Goal: Task Accomplishment & Management: Complete application form

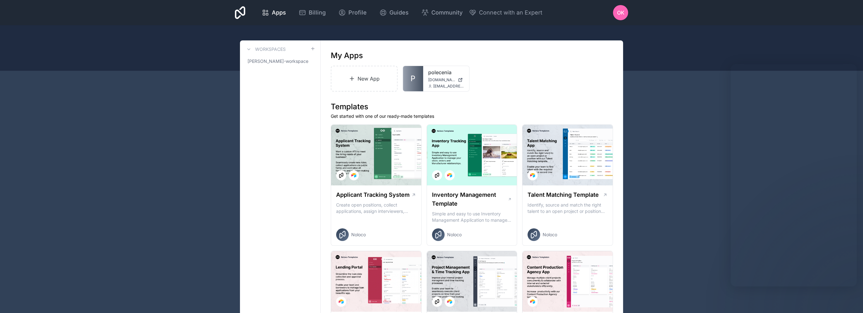
click at [384, 84] on link "New App" at bounding box center [364, 79] width 67 height 26
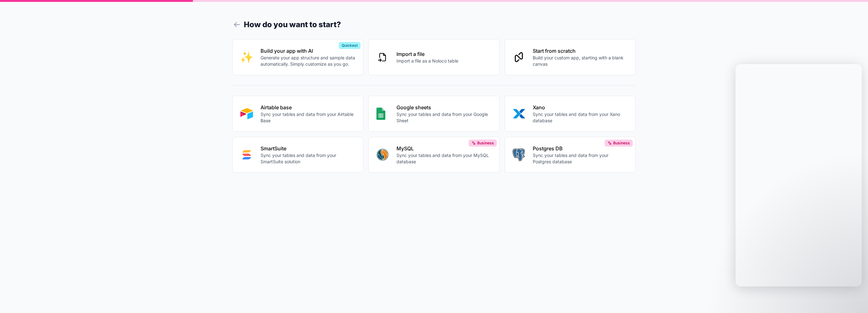
click at [322, 121] on p "Sync your tables and data from your Airtable Base" at bounding box center [308, 117] width 95 height 13
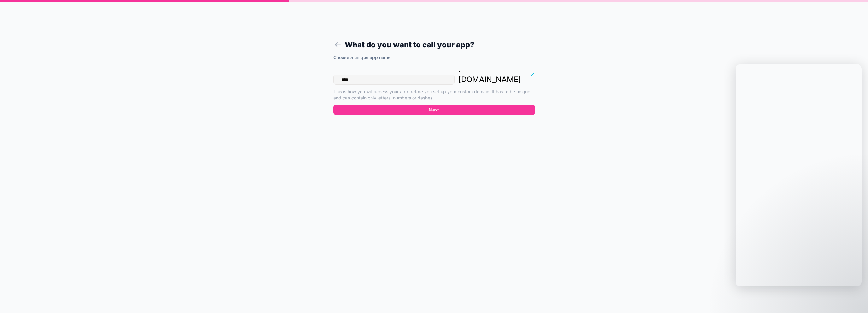
click at [390, 62] on div "Choose a unique app name" at bounding box center [434, 58] width 202 height 8
click at [389, 74] on input "****" at bounding box center [393, 79] width 121 height 10
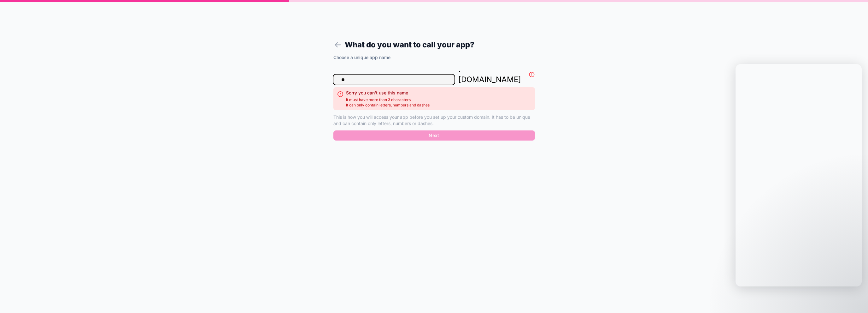
type input "*"
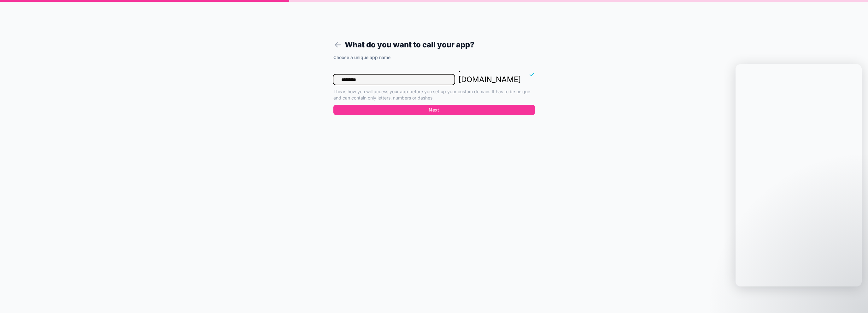
type input "*********"
click at [376, 105] on button "Next" at bounding box center [434, 110] width 202 height 10
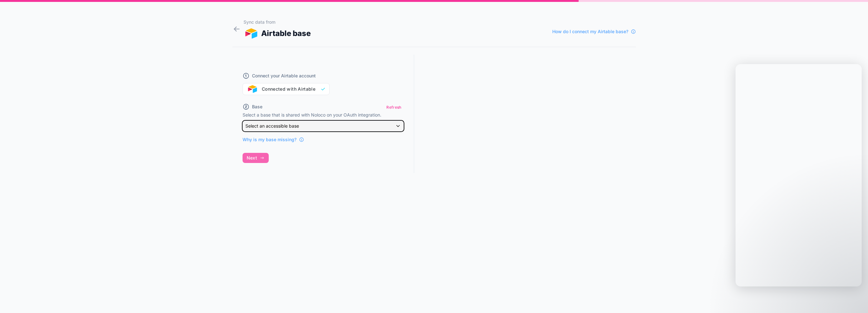
click at [298, 121] on div "Select an accessible base" at bounding box center [323, 126] width 161 height 10
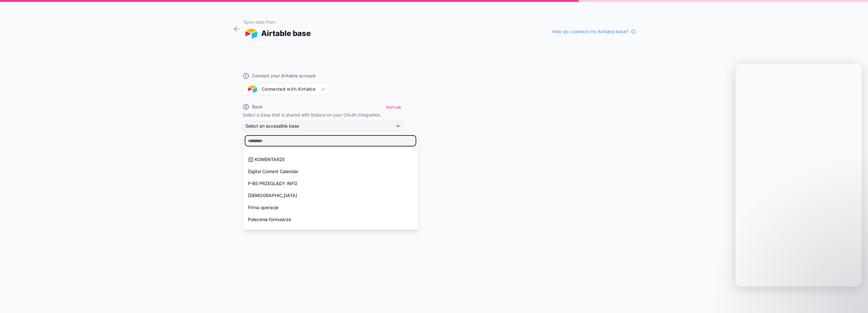
click at [315, 142] on input "text" at bounding box center [330, 141] width 170 height 10
type input "*****"
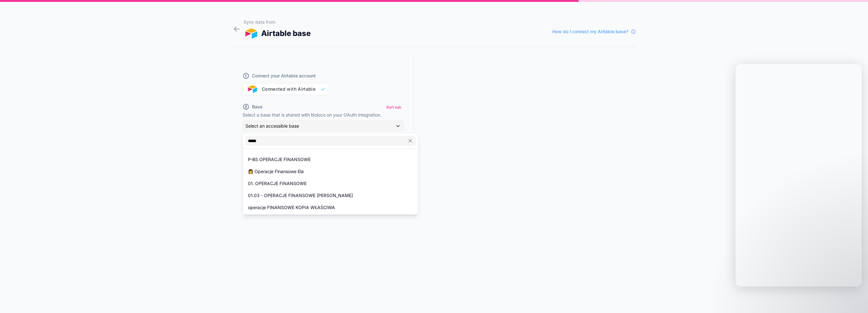
click at [312, 157] on div "P-BS OPERACJE FINANSOWE" at bounding box center [330, 160] width 165 height 8
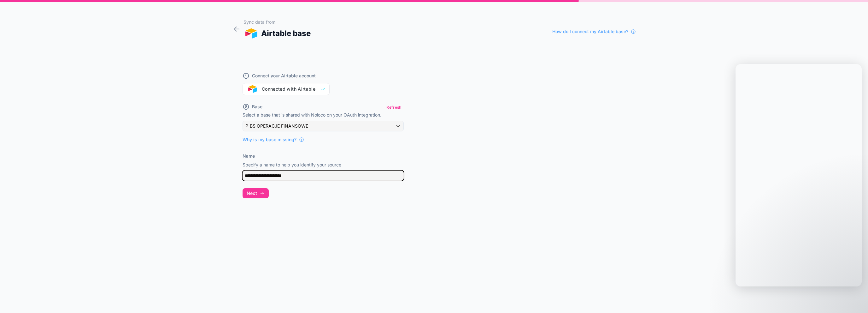
click at [335, 175] on input "**********" at bounding box center [323, 175] width 161 height 10
type input "**********"
click at [256, 188] on button "Next" at bounding box center [256, 193] width 26 height 10
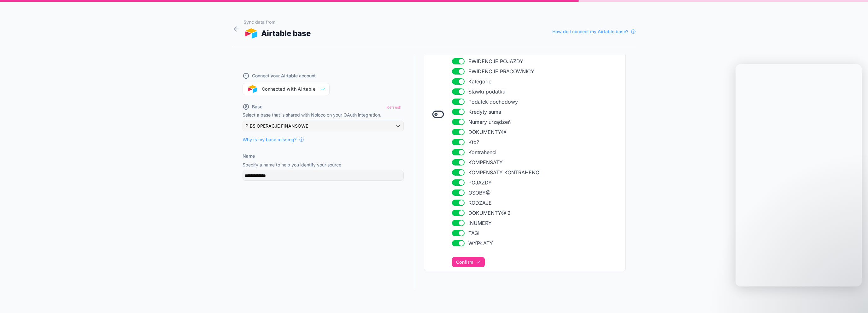
scroll to position [178, 0]
click at [459, 258] on span "Confirm" at bounding box center [464, 261] width 17 height 6
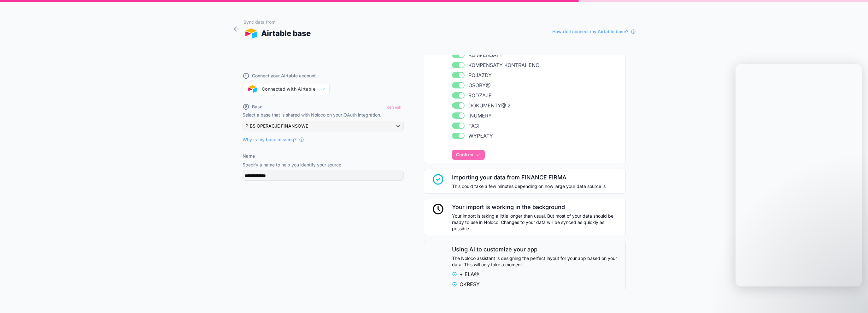
scroll to position [285, 0]
click at [458, 150] on div "Confirm which tables to import Toggle off any table you won't need in your Nolo…" at bounding box center [537, 5] width 170 height 305
drag, startPoint x: 457, startPoint y: 151, endPoint x: 464, endPoint y: 167, distance: 18.1
click at [457, 151] on div "Confirm which tables to import Toggle off any table you won't need in your Nolo…" at bounding box center [537, 5] width 170 height 305
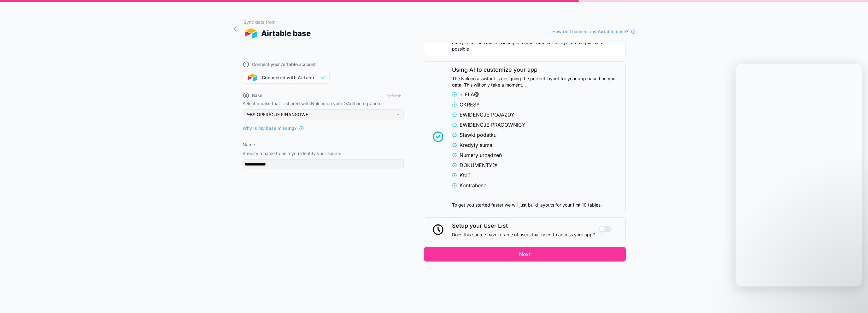
scroll to position [454, 0]
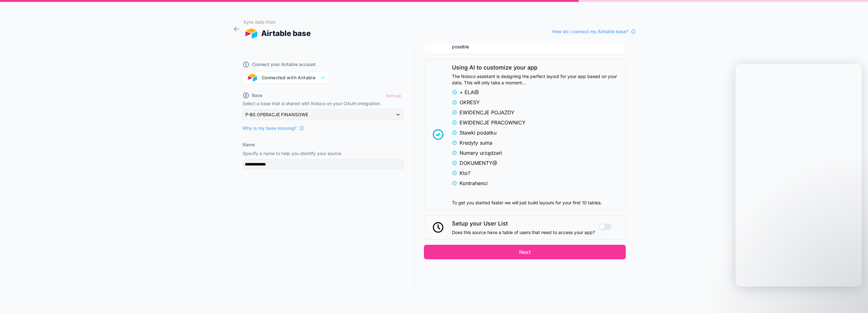
click at [600, 223] on button "Use setting" at bounding box center [605, 226] width 13 height 6
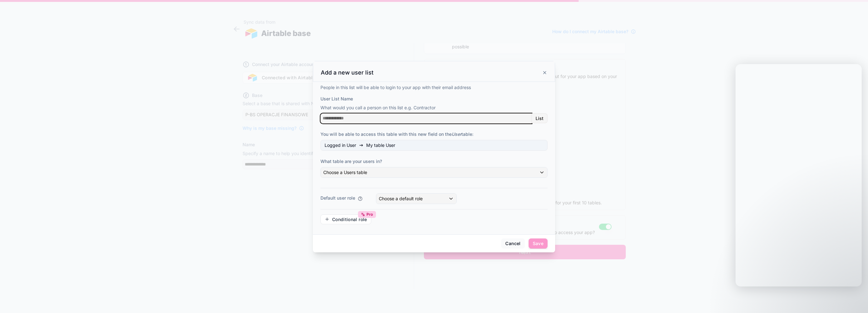
click at [370, 114] on input "User List Name" at bounding box center [425, 118] width 211 height 10
click at [379, 118] on input "User List Name" at bounding box center [425, 118] width 211 height 10
type input "**********"
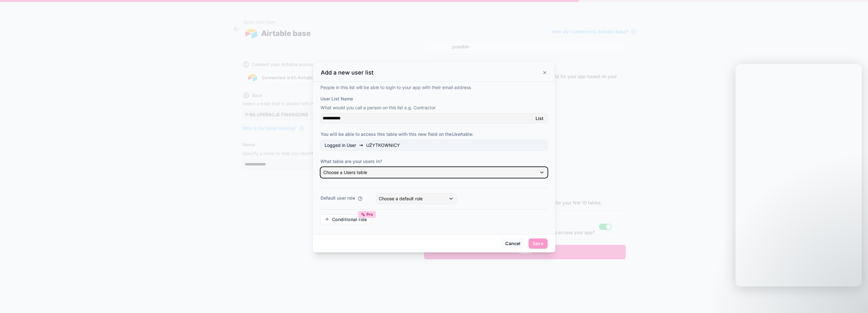
click at [373, 170] on div "Choose a Users table" at bounding box center [434, 172] width 226 height 10
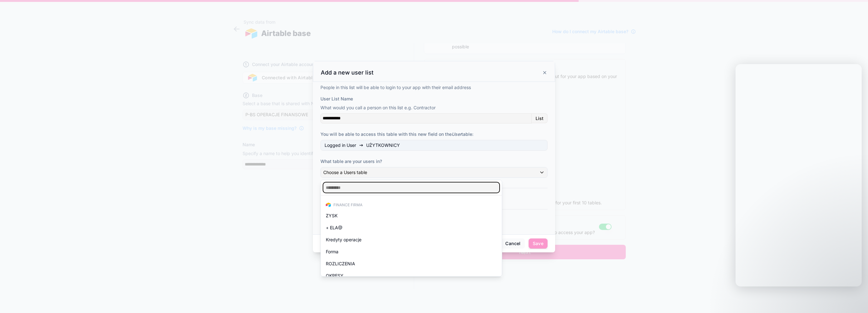
click at [369, 185] on input "text" at bounding box center [411, 187] width 176 height 10
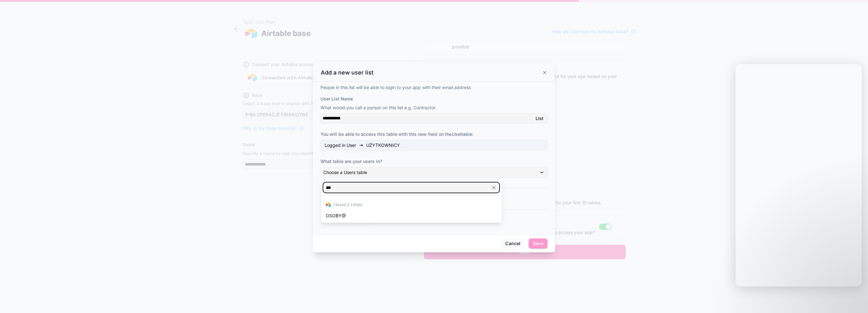
type input "***"
click at [349, 217] on div "OSOBY@" at bounding box center [411, 216] width 171 height 8
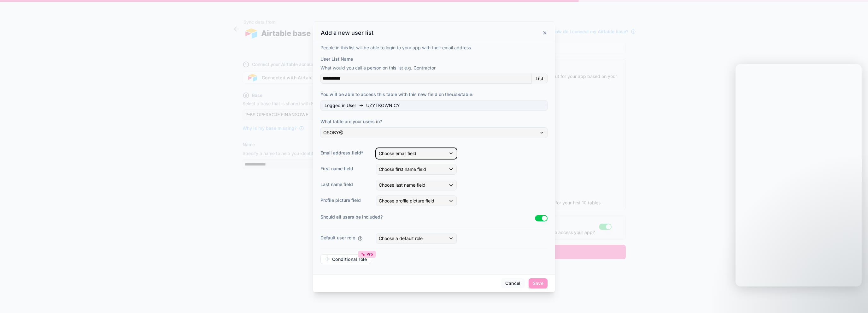
click at [402, 150] on div "Choose email field" at bounding box center [416, 153] width 80 height 10
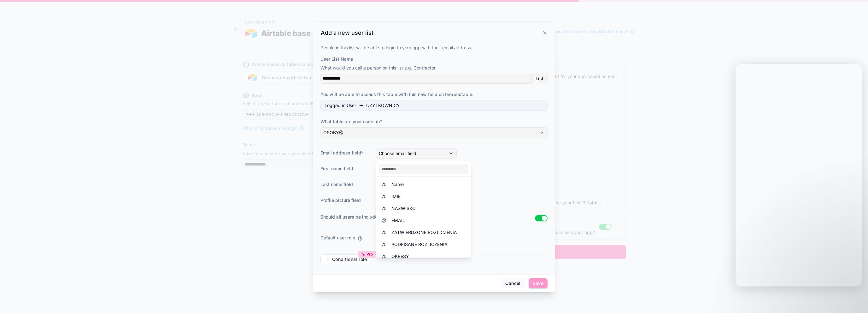
click at [422, 219] on div "EMAIL" at bounding box center [423, 220] width 85 height 8
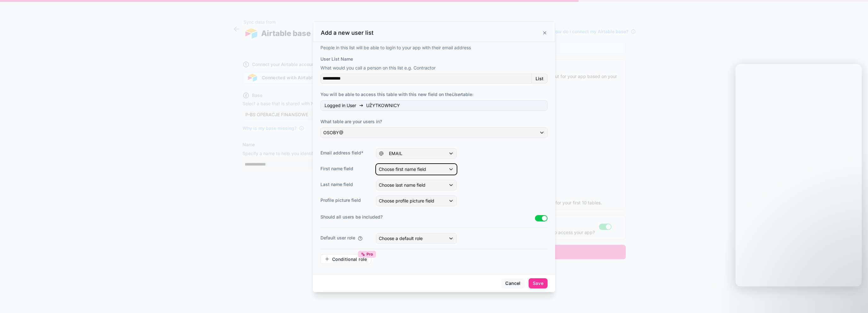
click at [405, 170] on span "Choose first name field" at bounding box center [402, 168] width 47 height 5
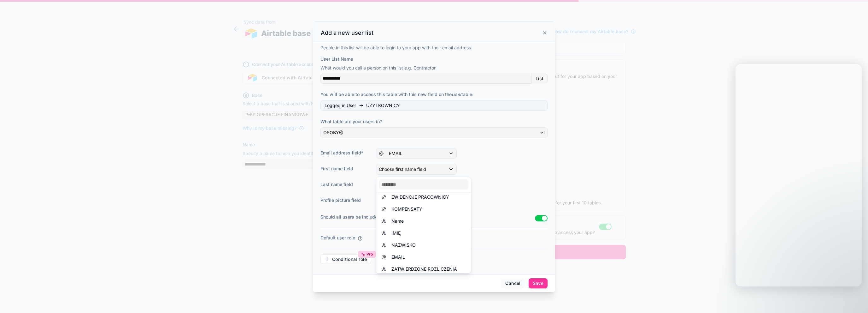
click at [414, 234] on div "IMIĘ" at bounding box center [423, 233] width 85 height 8
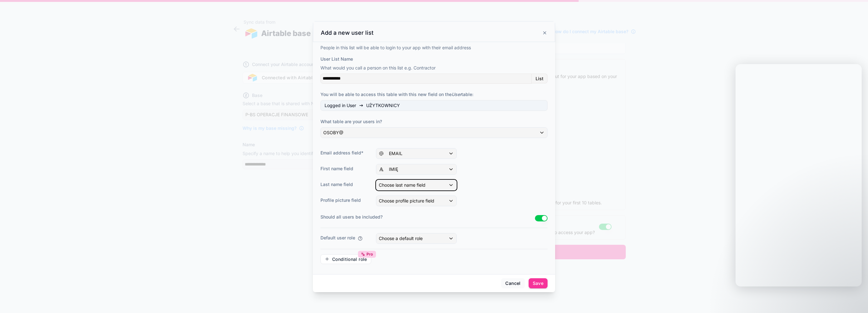
click at [399, 187] on span "Choose last name field" at bounding box center [402, 184] width 47 height 5
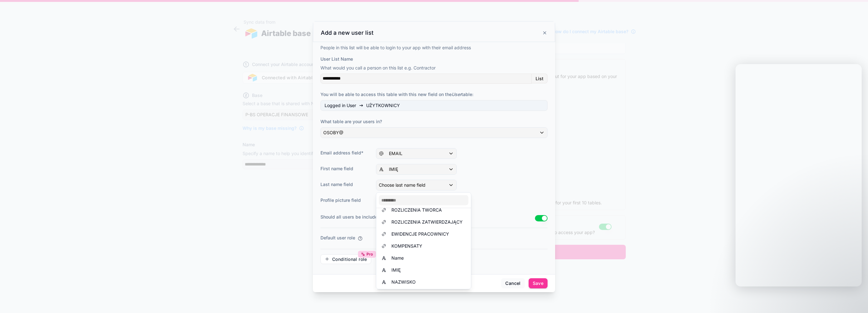
drag, startPoint x: 409, startPoint y: 278, endPoint x: 408, endPoint y: 273, distance: 5.4
click at [409, 278] on span "NAZWISKO" at bounding box center [403, 282] width 24 height 8
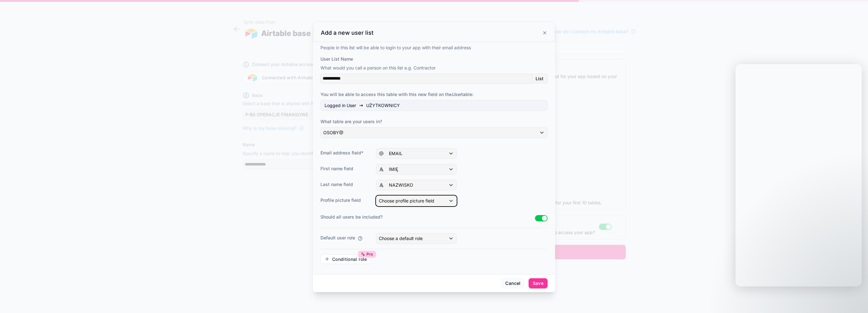
click at [394, 203] on div "Choose profile picture field" at bounding box center [416, 201] width 80 height 10
click at [485, 193] on div at bounding box center [434, 156] width 868 height 313
click at [419, 237] on span "Choose a default role" at bounding box center [401, 237] width 44 height 5
click at [495, 242] on div at bounding box center [434, 156] width 868 height 313
click at [533, 281] on button "Save" at bounding box center [538, 283] width 19 height 10
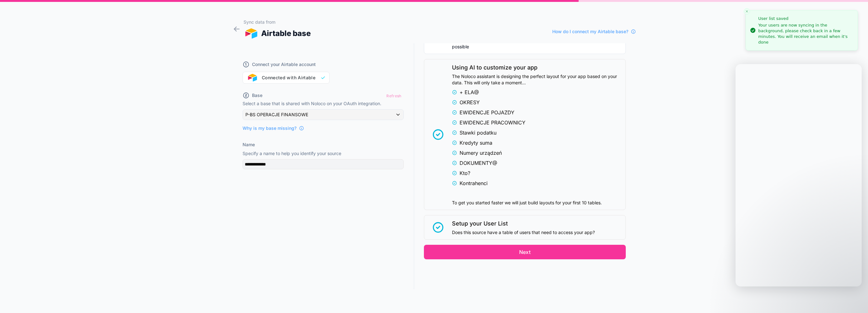
click at [462, 253] on button "Next" at bounding box center [525, 251] width 202 height 15
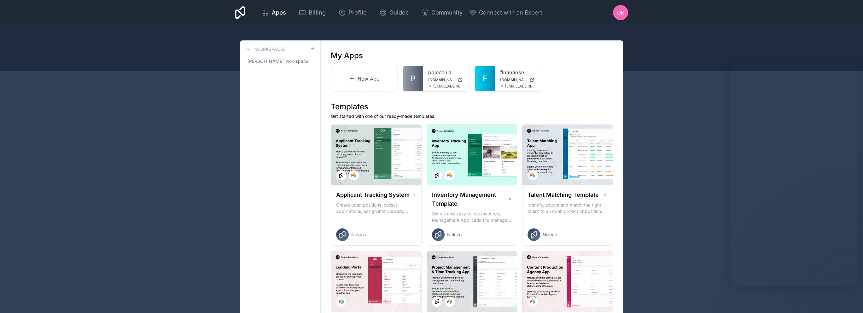
click at [438, 77] on span "[DOMAIN_NAME]" at bounding box center [441, 79] width 27 height 5
click at [512, 79] on span "[DOMAIN_NAME]" at bounding box center [513, 79] width 27 height 5
